Goal: Task Accomplishment & Management: Use online tool/utility

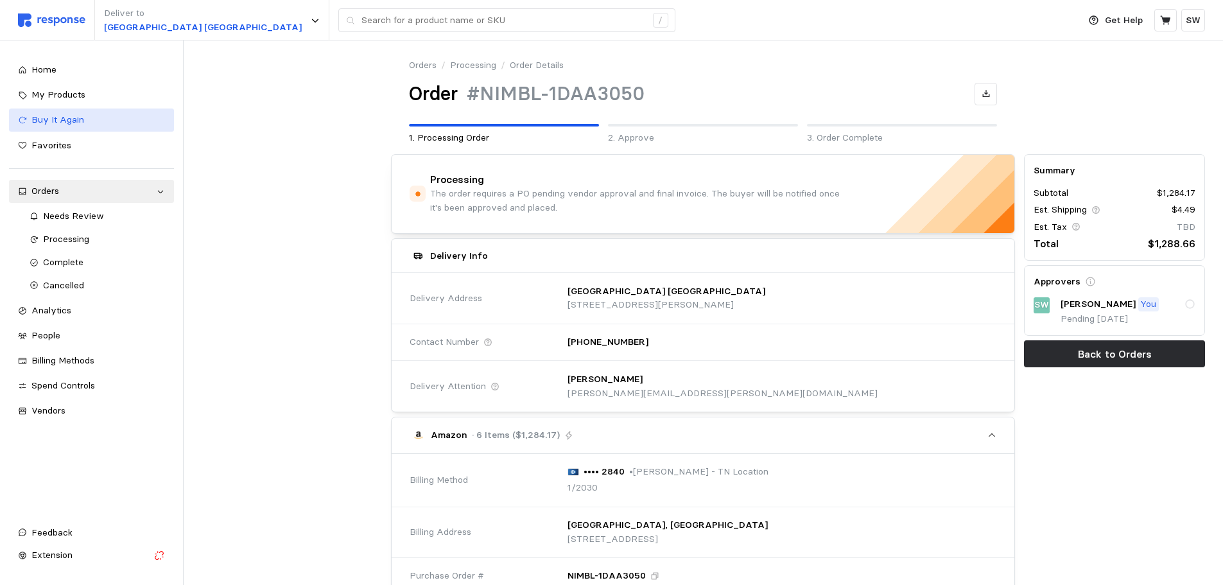
scroll to position [514, 0]
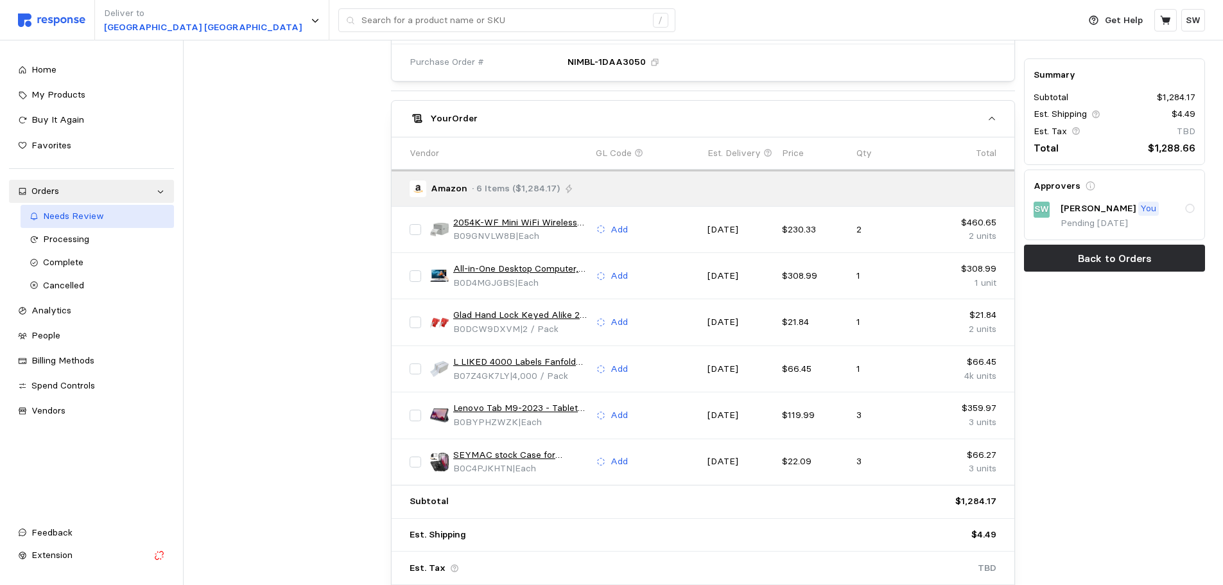
click at [109, 209] on link "Needs Review" at bounding box center [97, 216] width 153 height 23
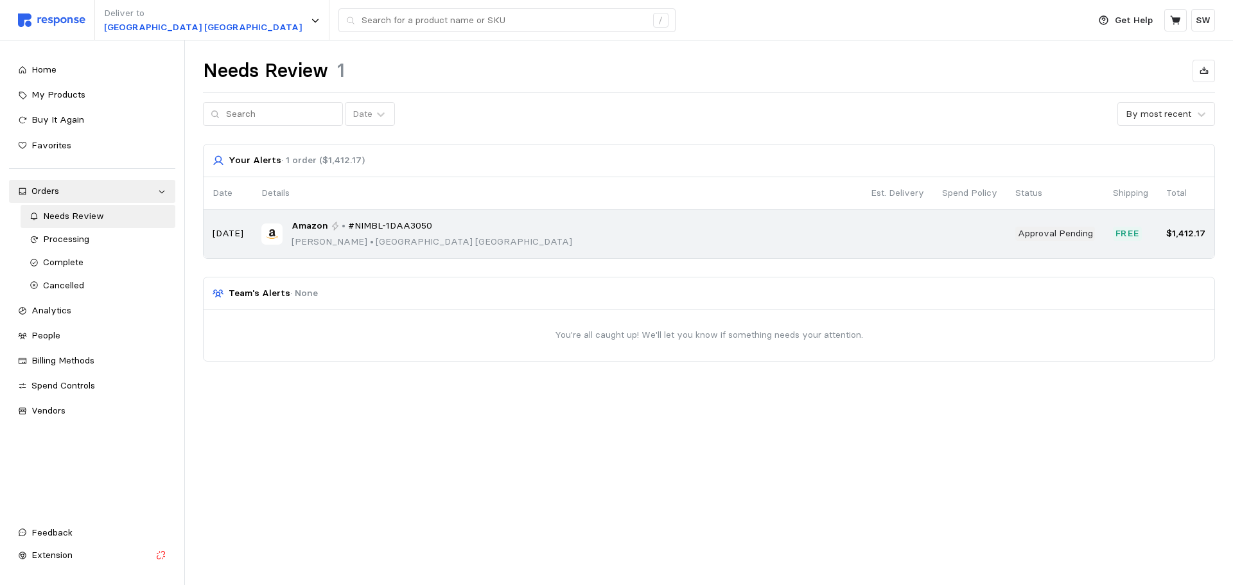
click at [526, 227] on div "Amazon • #NIMBL-1DAA3050 [PERSON_NAME] • [GEOGRAPHIC_DATA]" at bounding box center [556, 234] width 591 height 30
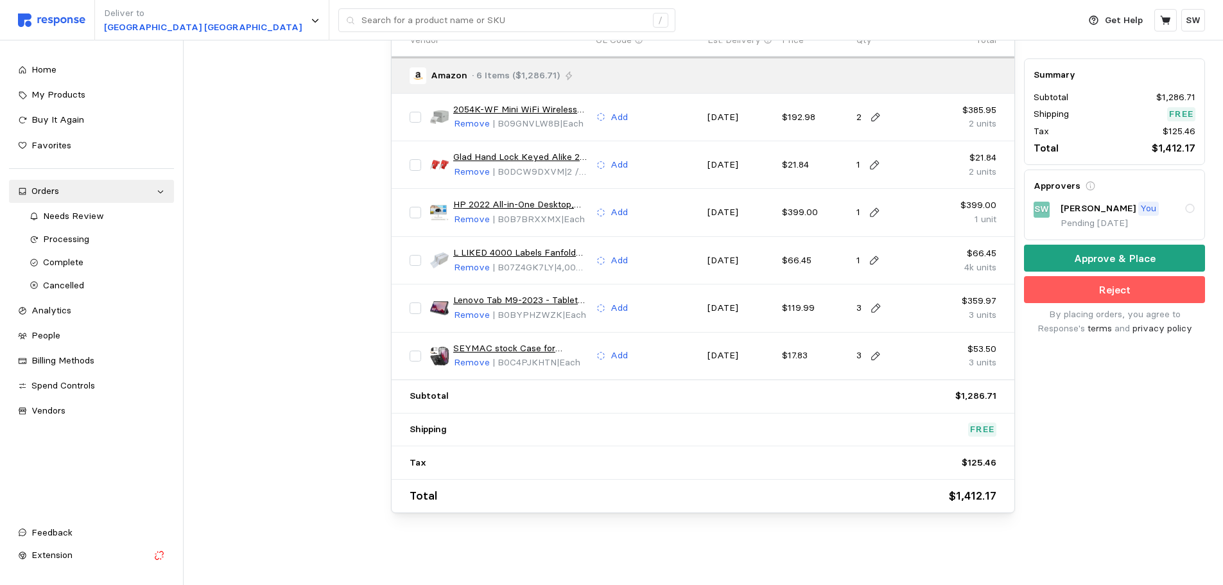
scroll to position [498, 0]
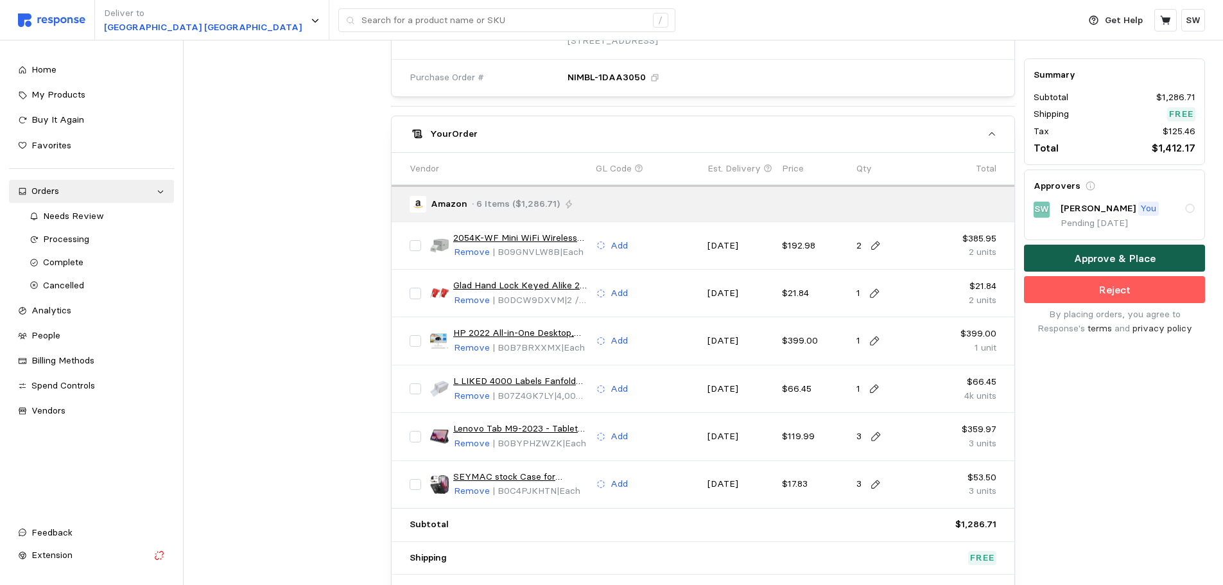
click at [1079, 260] on p "Approve & Place" at bounding box center [1115, 258] width 82 height 16
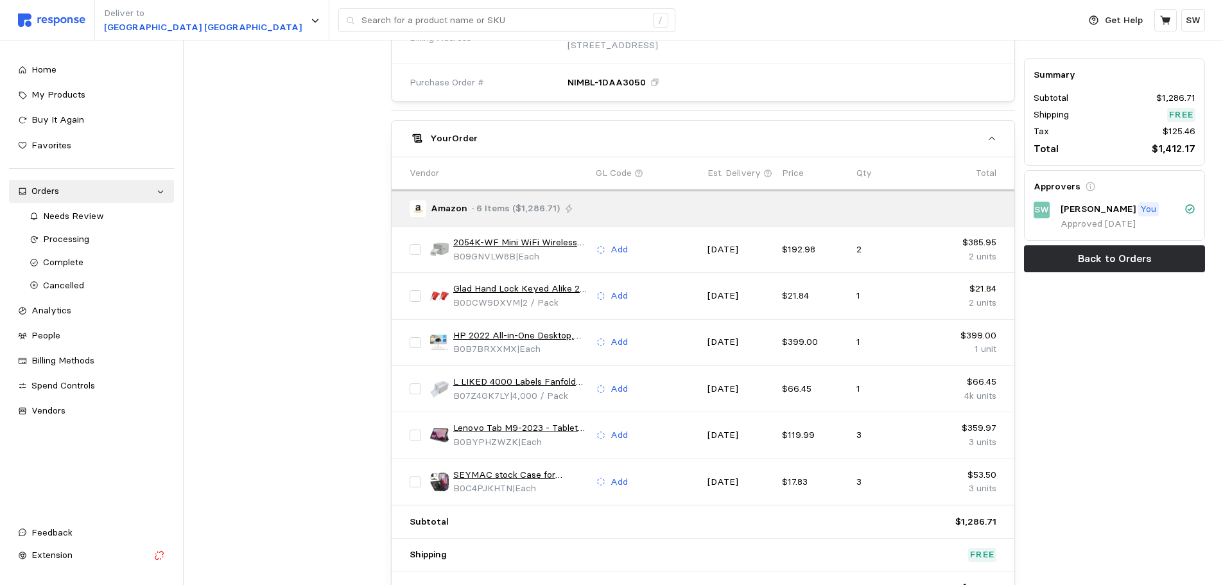
scroll to position [0, 0]
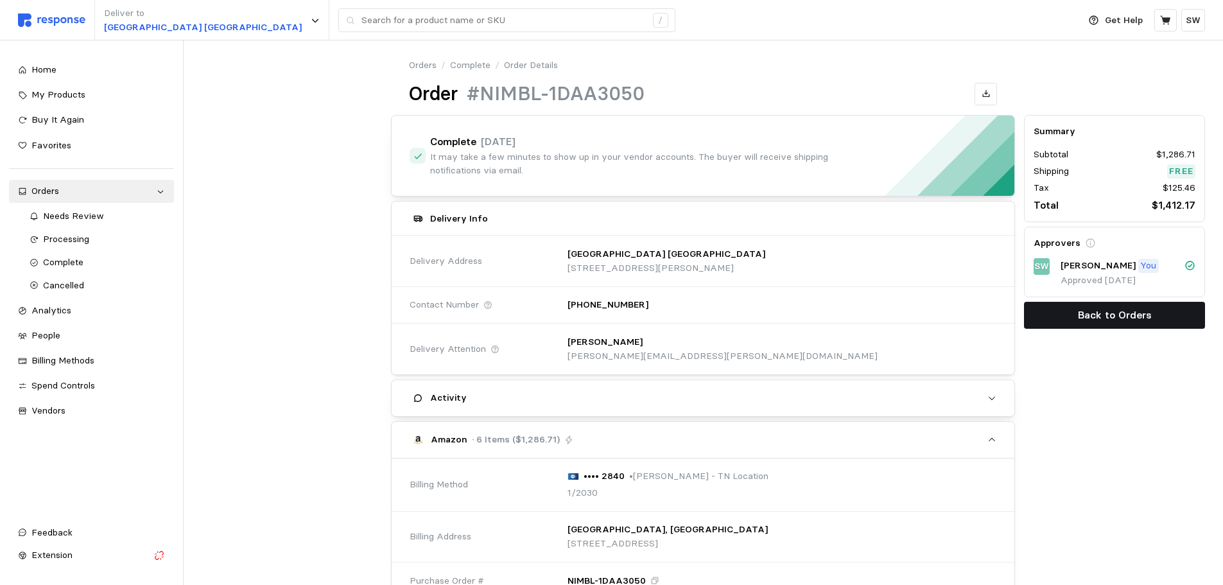
click at [1091, 311] on p "Back to Orders" at bounding box center [1115, 315] width 74 height 16
